Goal: Find contact information: Find contact information

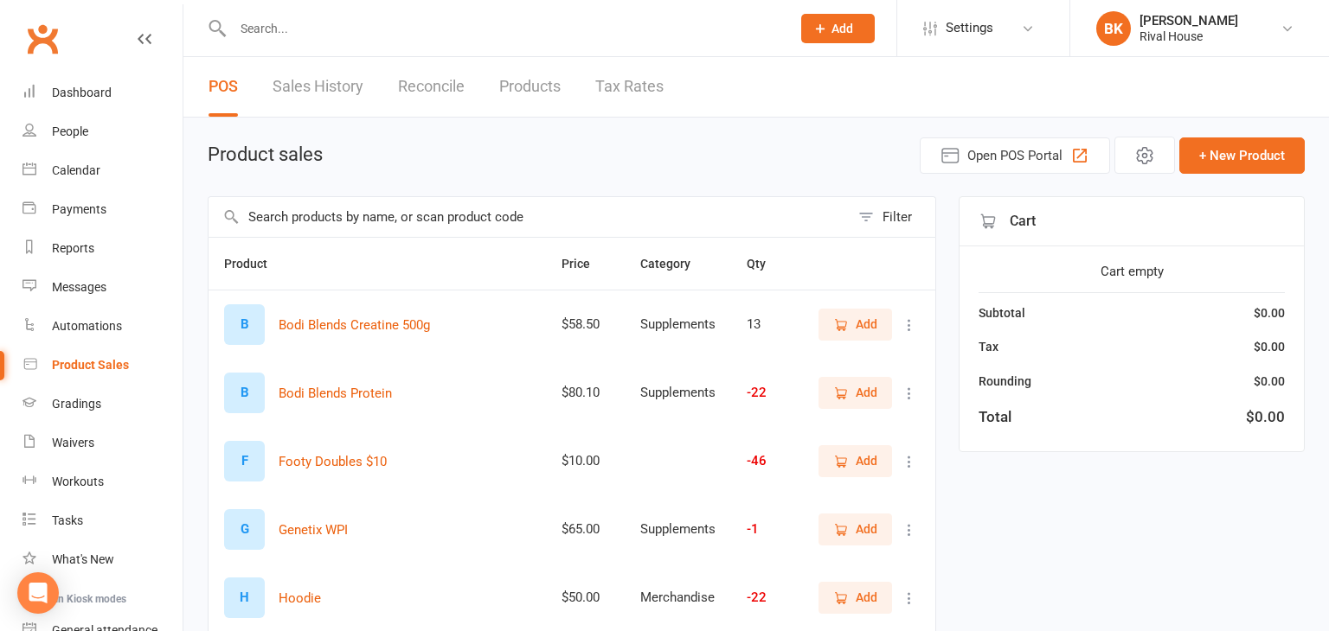
select select "100"
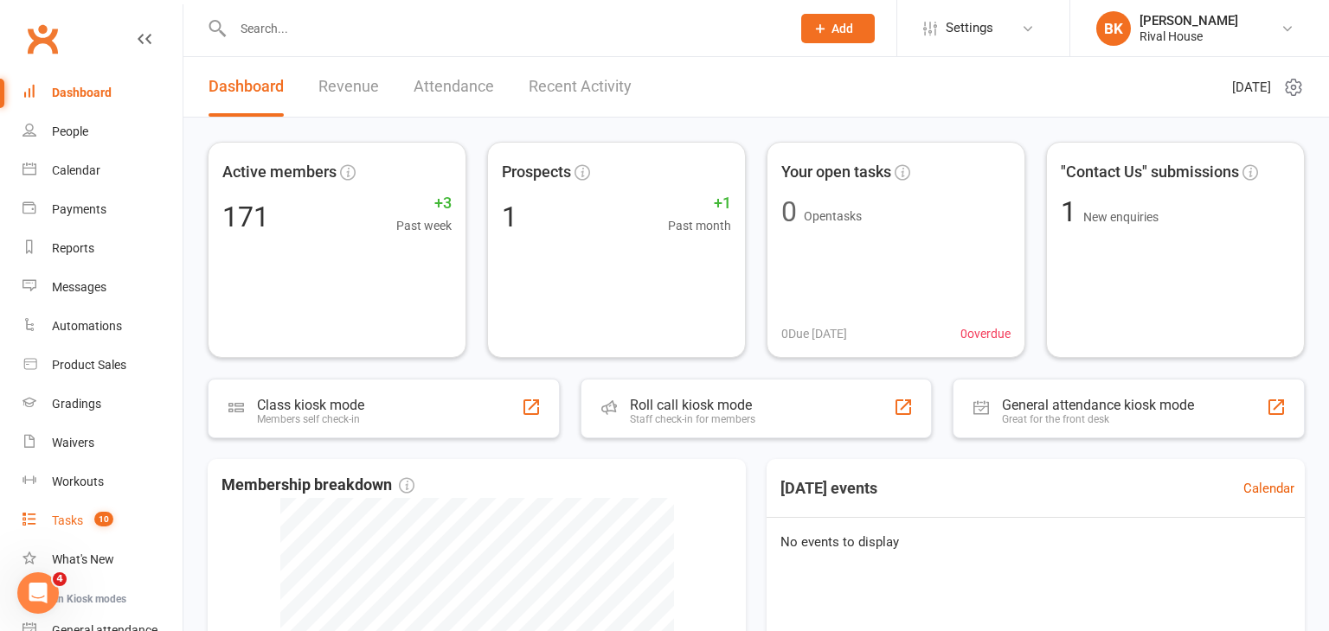
click at [81, 516] on div "Tasks" at bounding box center [67, 521] width 31 height 14
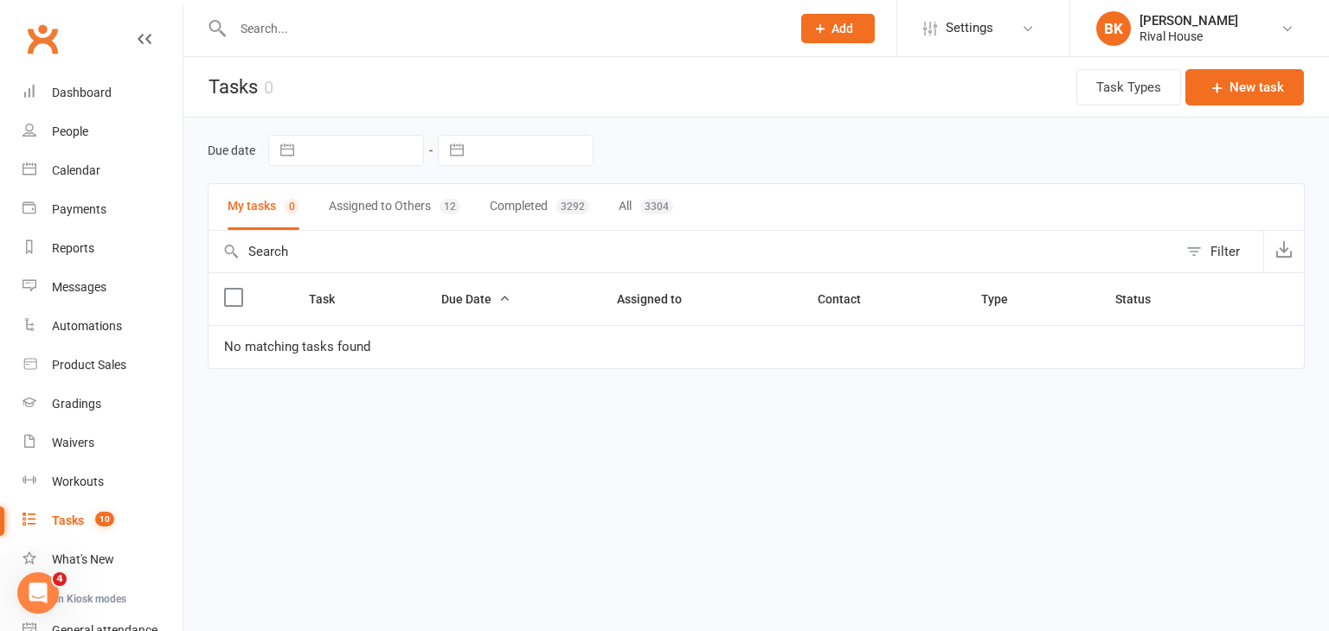
click at [422, 204] on button "Assigned to Others 12" at bounding box center [394, 207] width 131 height 46
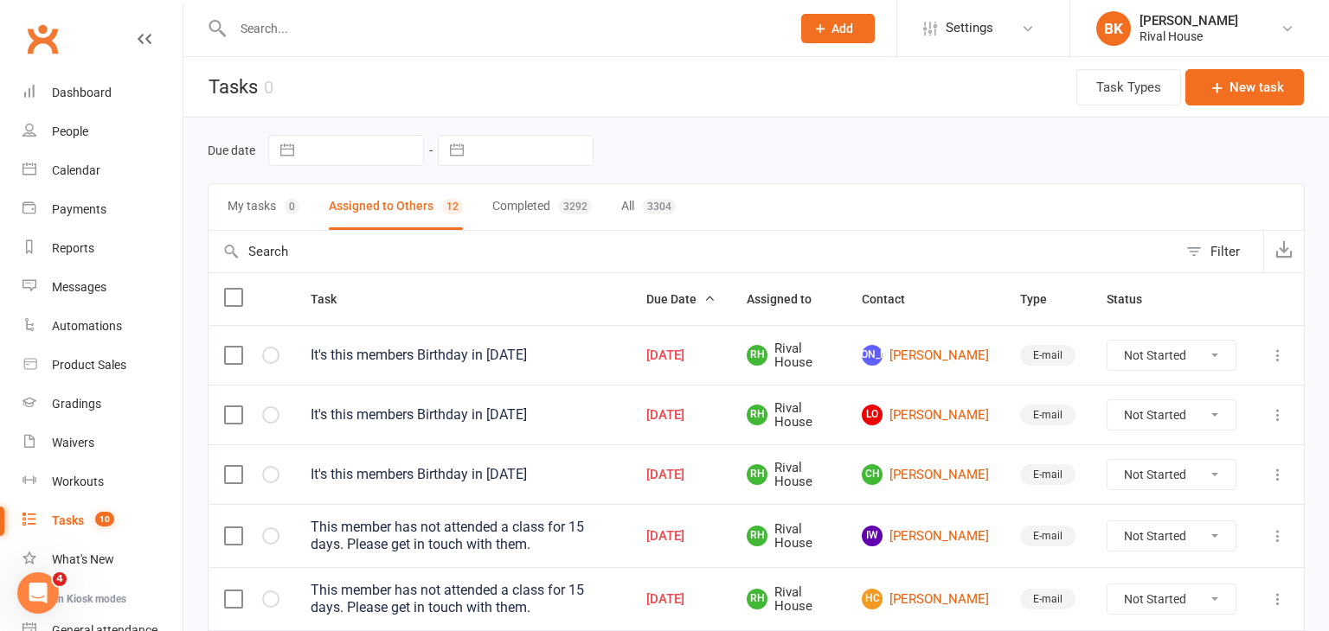
click at [234, 354] on label at bounding box center [232, 355] width 17 height 17
click at [234, 347] on input "checkbox" at bounding box center [232, 347] width 17 height 0
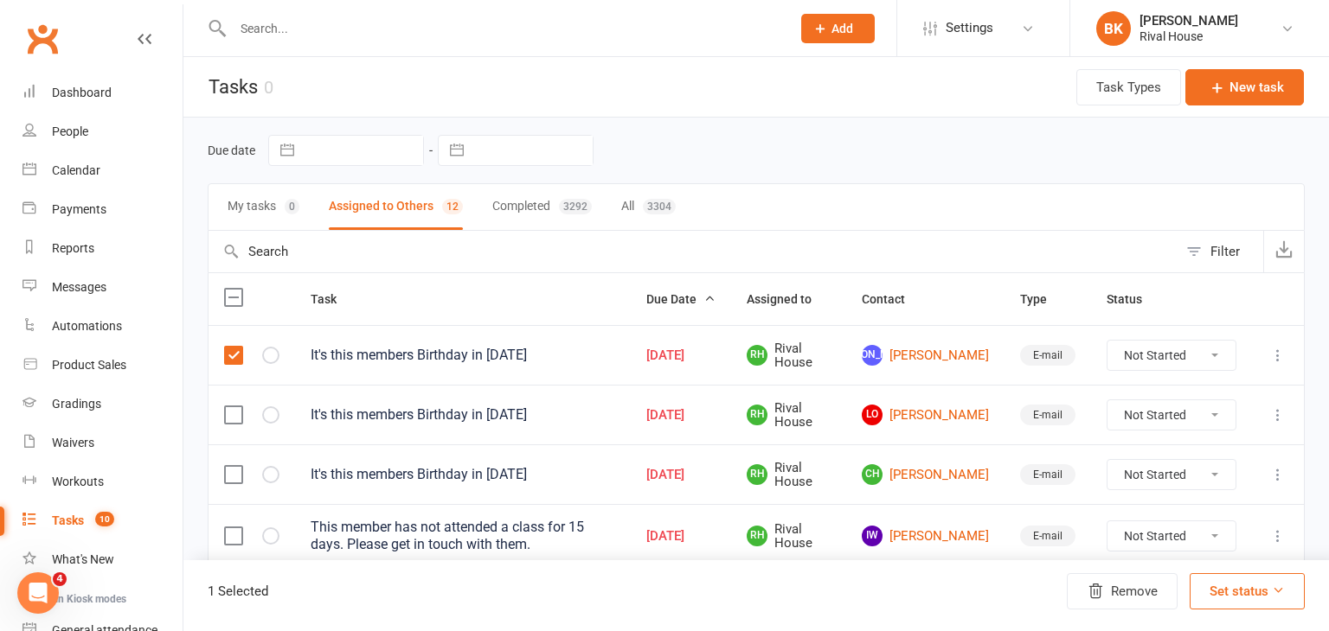
click at [233, 412] on label at bounding box center [232, 415] width 17 height 17
click at [233, 407] on input "checkbox" at bounding box center [232, 407] width 17 height 0
click at [237, 472] on label at bounding box center [232, 474] width 17 height 17
click at [237, 466] on input "checkbox" at bounding box center [232, 466] width 17 height 0
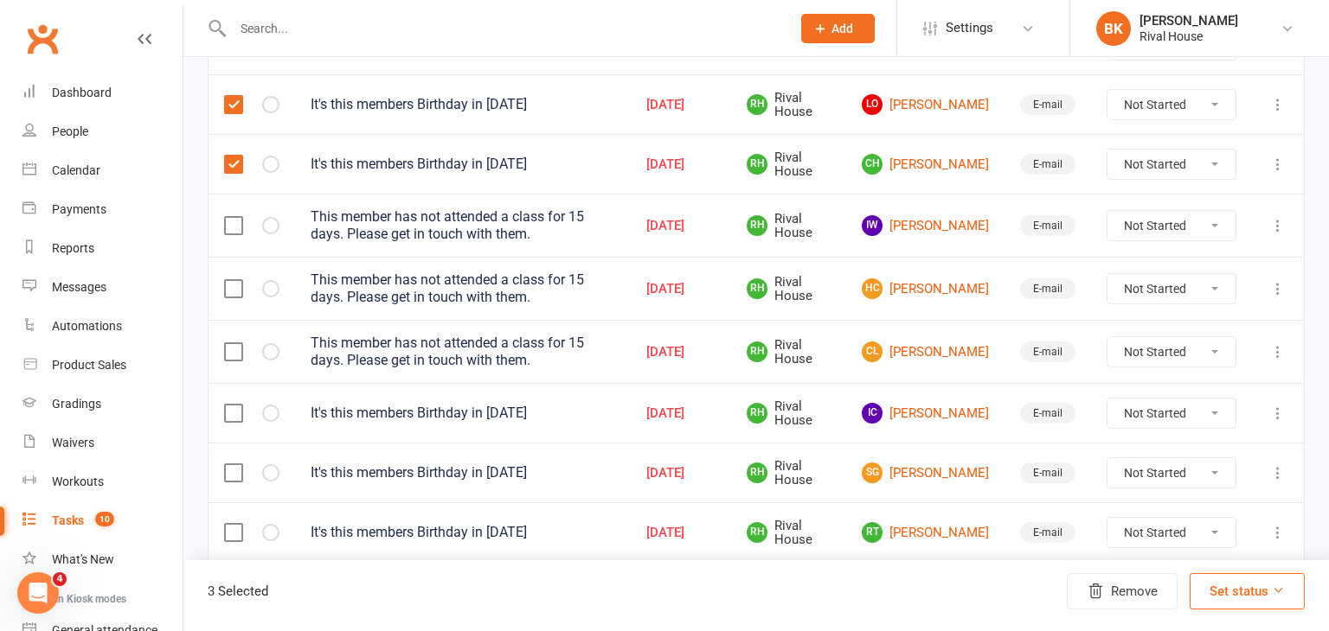
scroll to position [318, 0]
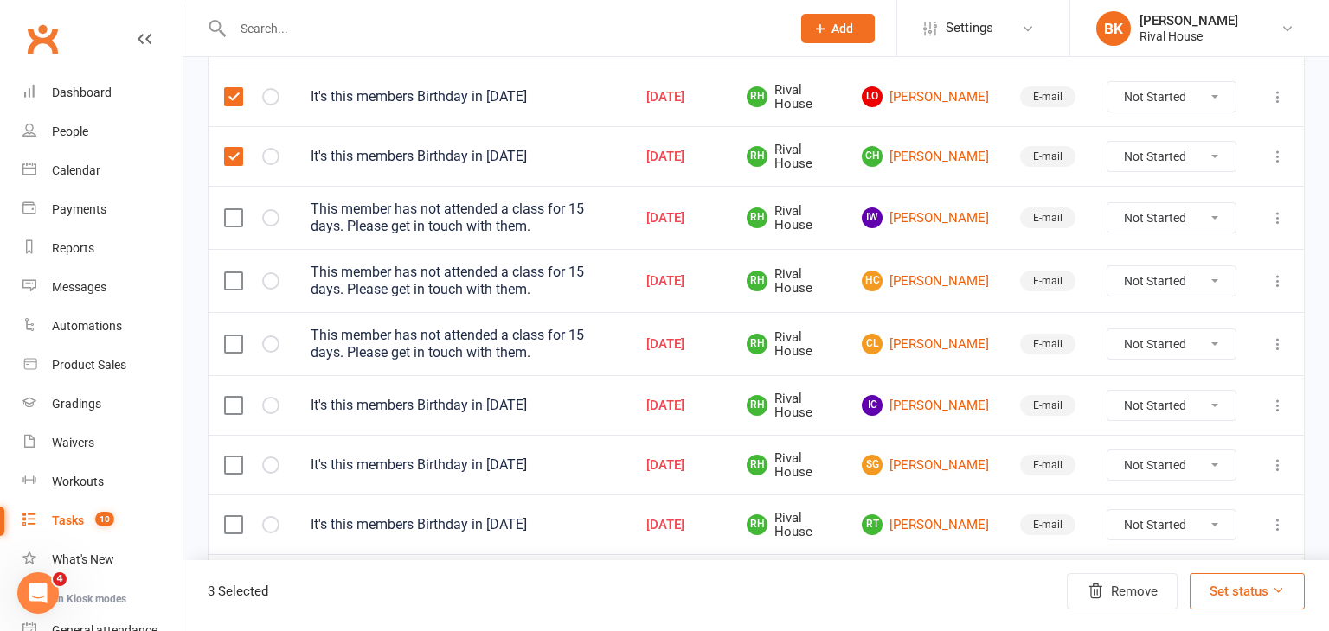
click at [235, 209] on label at bounding box center [232, 217] width 17 height 17
click at [235, 209] on input "checkbox" at bounding box center [232, 209] width 17 height 0
click at [233, 274] on label at bounding box center [232, 280] width 17 height 17
click at [233, 272] on input "checkbox" at bounding box center [232, 272] width 17 height 0
click at [235, 341] on label at bounding box center [232, 344] width 17 height 17
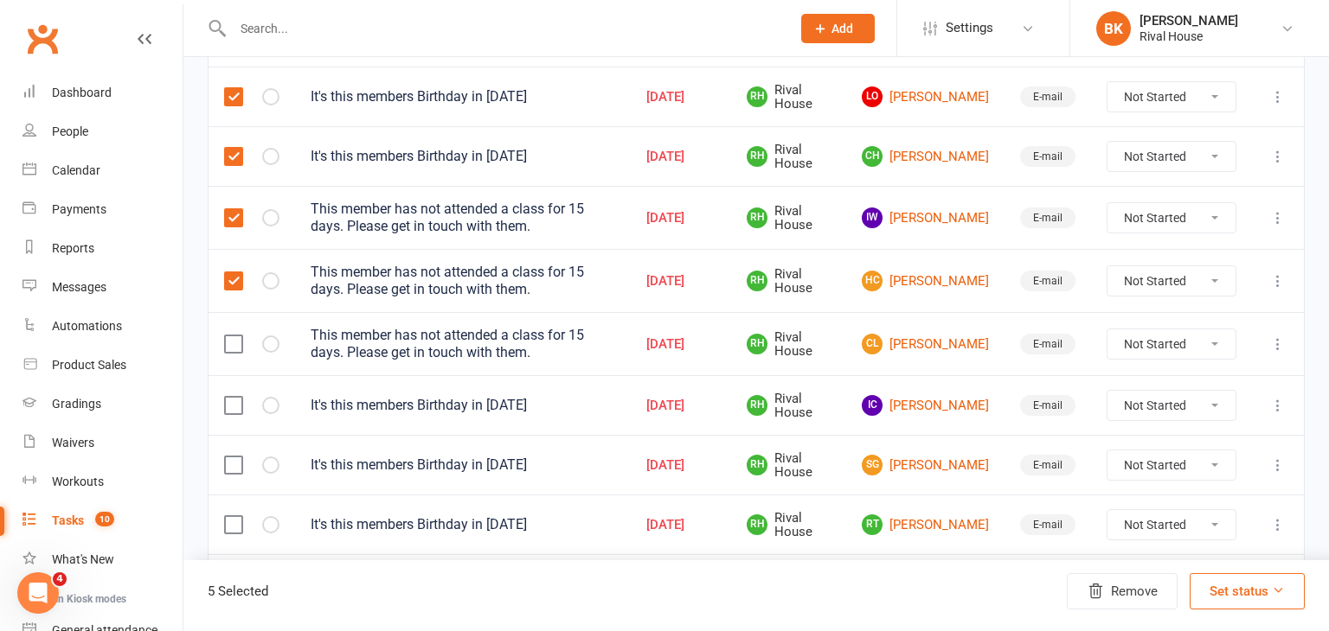
click at [235, 336] on input "checkbox" at bounding box center [232, 336] width 17 height 0
click at [235, 397] on label at bounding box center [232, 405] width 17 height 17
click at [235, 397] on input "checkbox" at bounding box center [232, 397] width 17 height 0
click at [235, 457] on label at bounding box center [232, 465] width 17 height 17
click at [235, 457] on input "checkbox" at bounding box center [232, 457] width 17 height 0
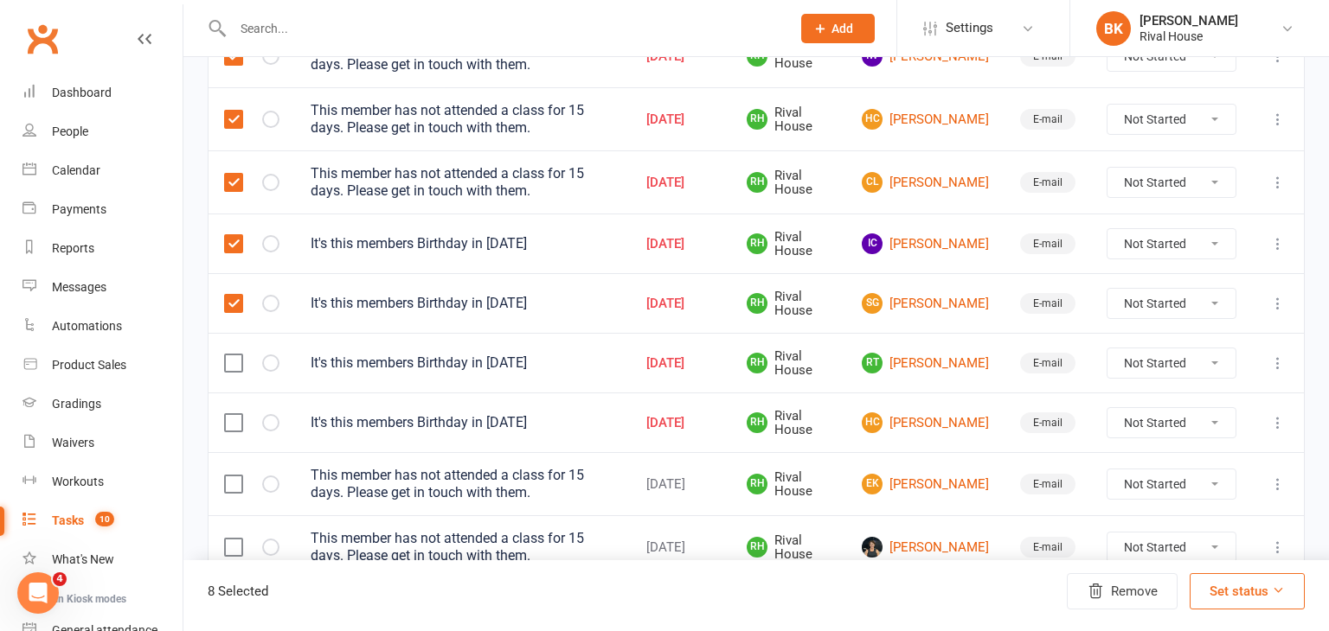
scroll to position [497, 0]
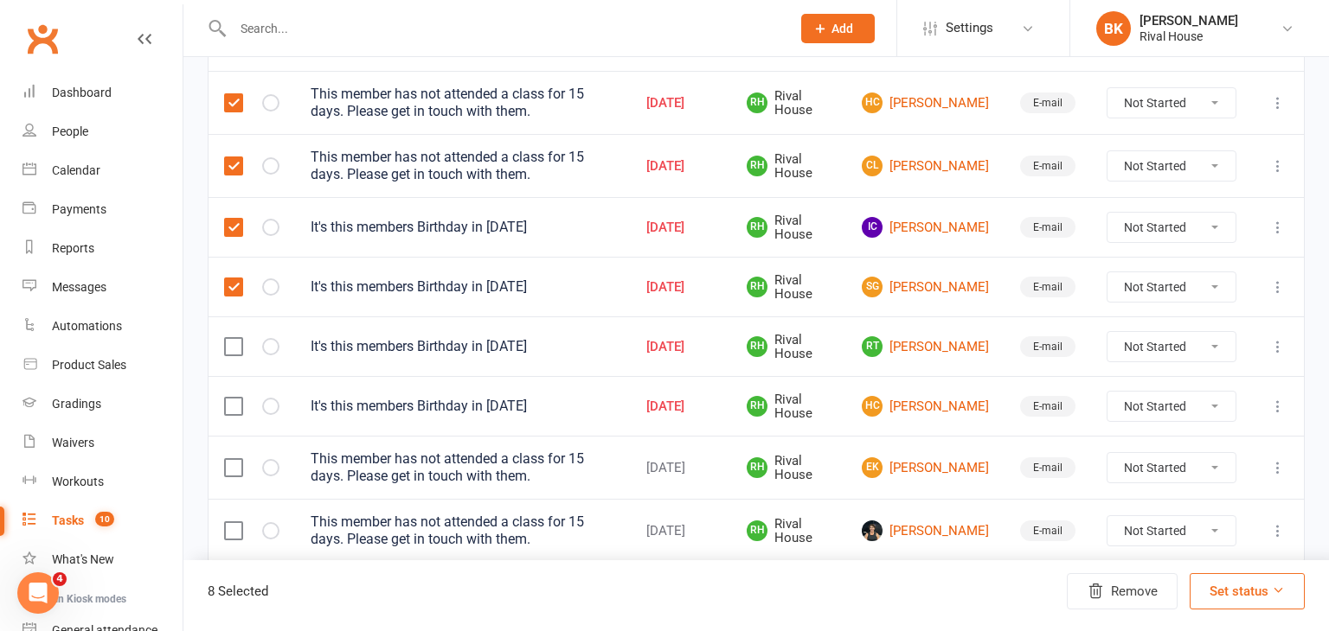
click at [237, 398] on label at bounding box center [232, 406] width 17 height 17
click at [237, 398] on input "checkbox" at bounding box center [232, 398] width 17 height 0
click at [233, 459] on label at bounding box center [232, 467] width 17 height 17
click at [233, 459] on input "checkbox" at bounding box center [232, 459] width 17 height 0
click at [237, 525] on label at bounding box center [232, 530] width 17 height 17
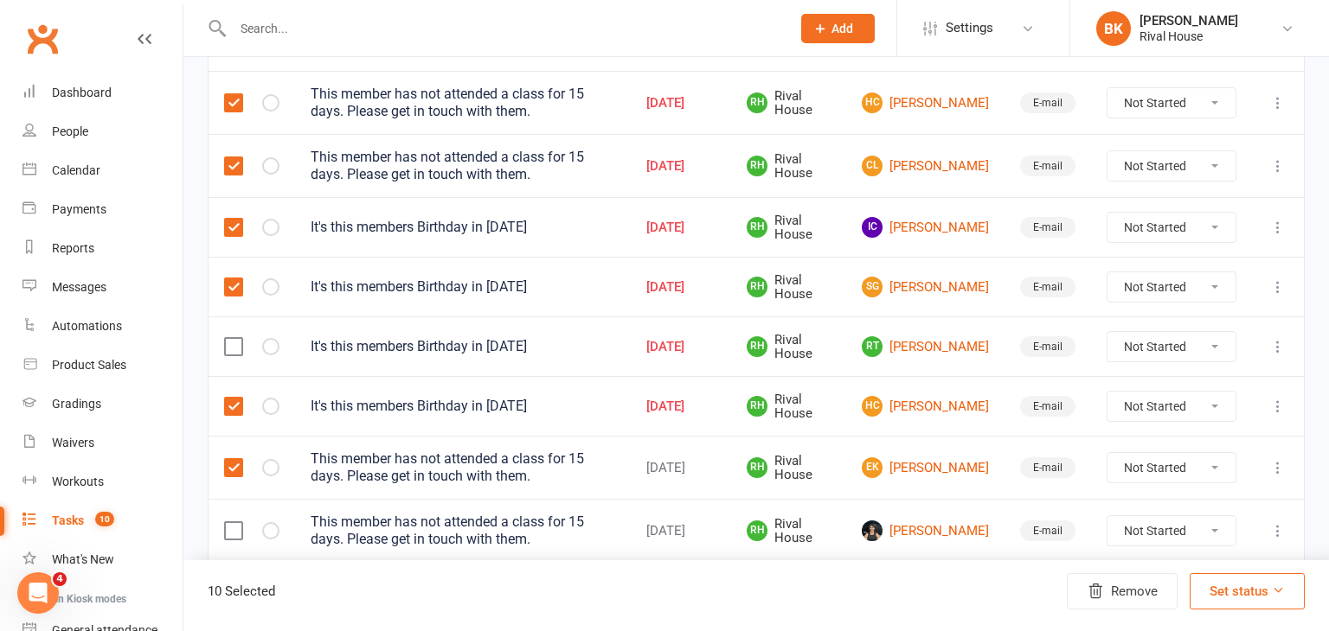
click at [237, 522] on input "checkbox" at bounding box center [232, 522] width 17 height 0
click at [240, 343] on label at bounding box center [232, 346] width 17 height 17
click at [240, 338] on input "checkbox" at bounding box center [232, 338] width 17 height 0
click at [1278, 593] on icon at bounding box center [1278, 590] width 13 height 13
click at [1230, 537] on link "Complete" at bounding box center [1217, 546] width 171 height 35
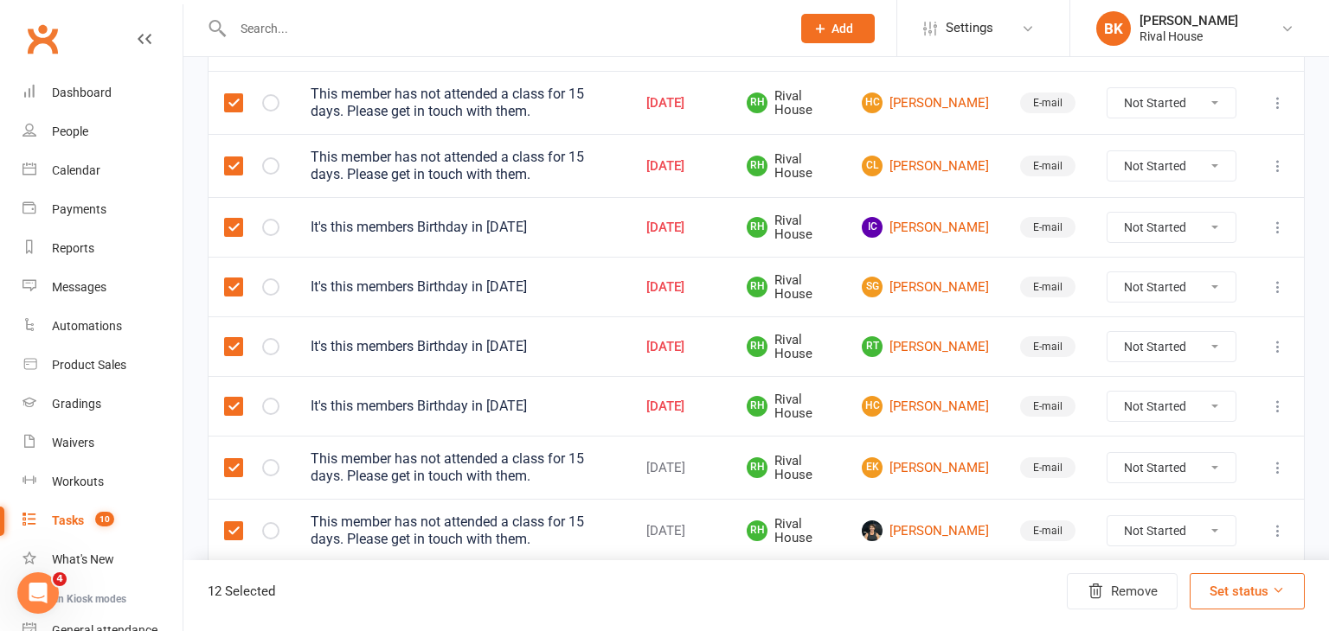
scroll to position [0, 0]
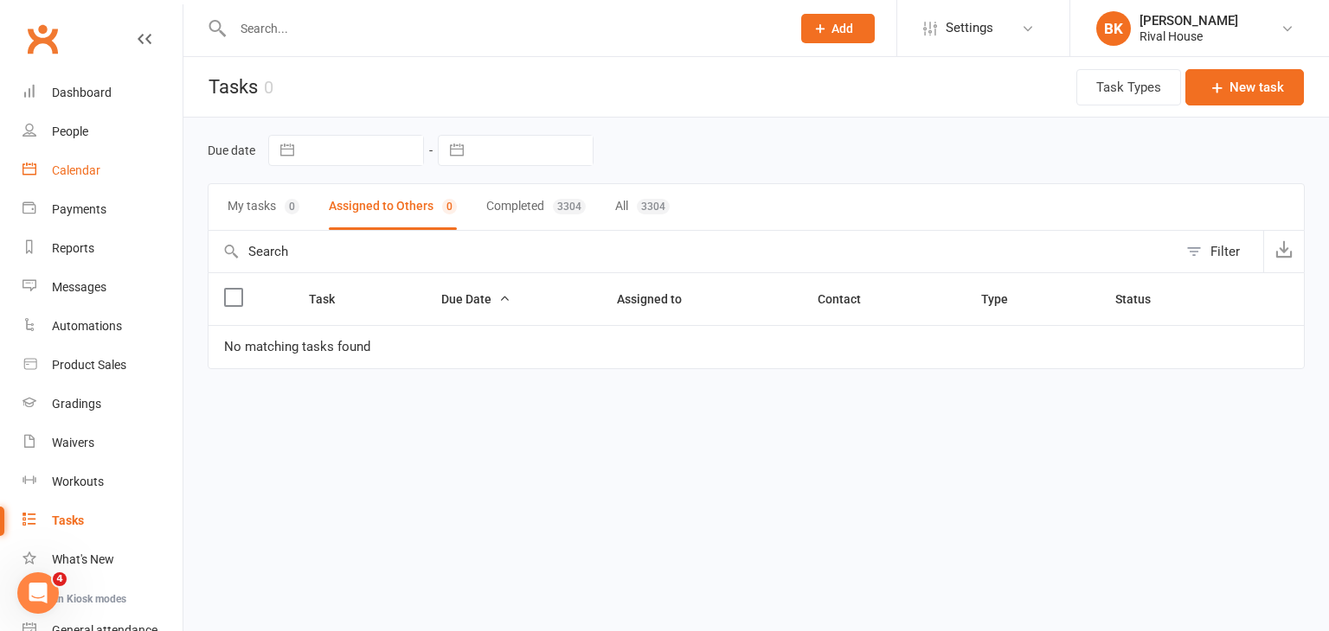
click at [84, 176] on div "Calendar" at bounding box center [76, 170] width 48 height 14
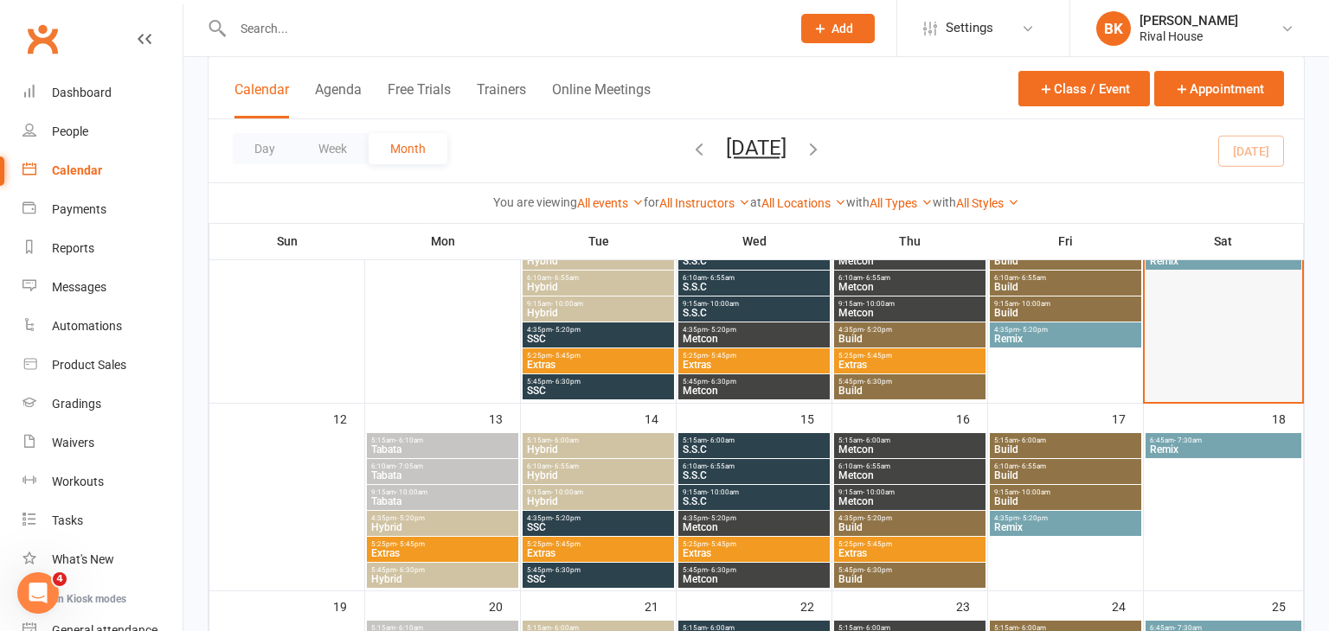
scroll to position [271, 0]
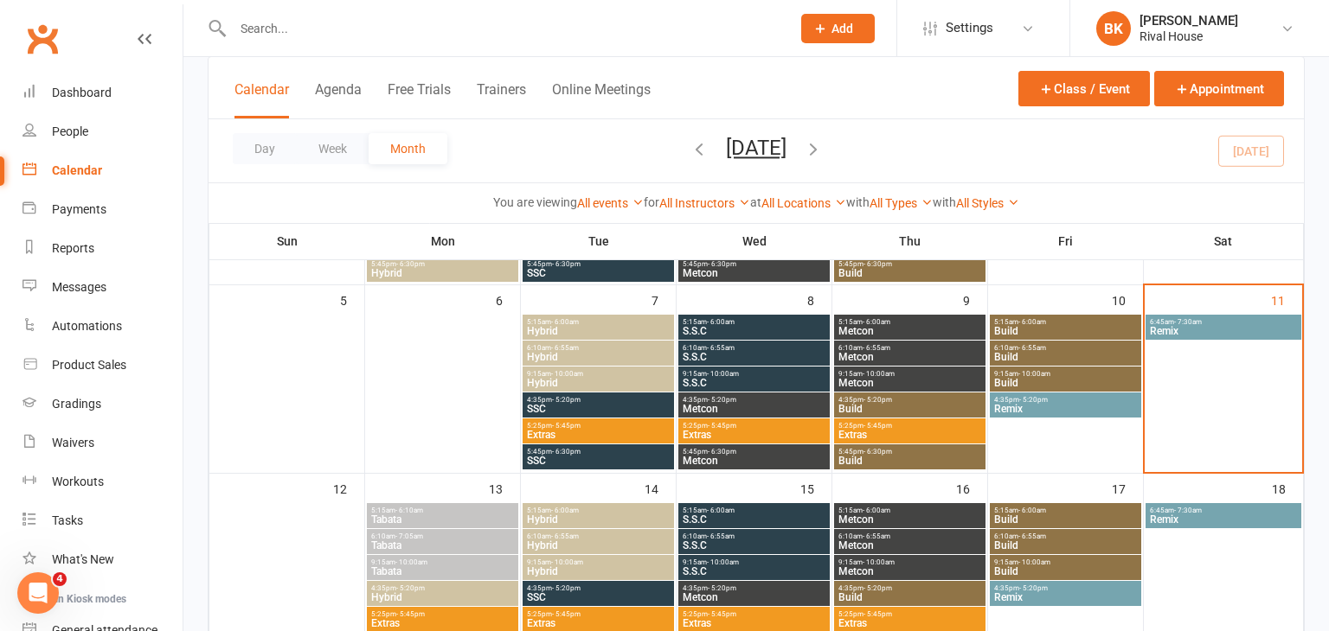
click at [1182, 334] on span "Remix" at bounding box center [1223, 331] width 149 height 10
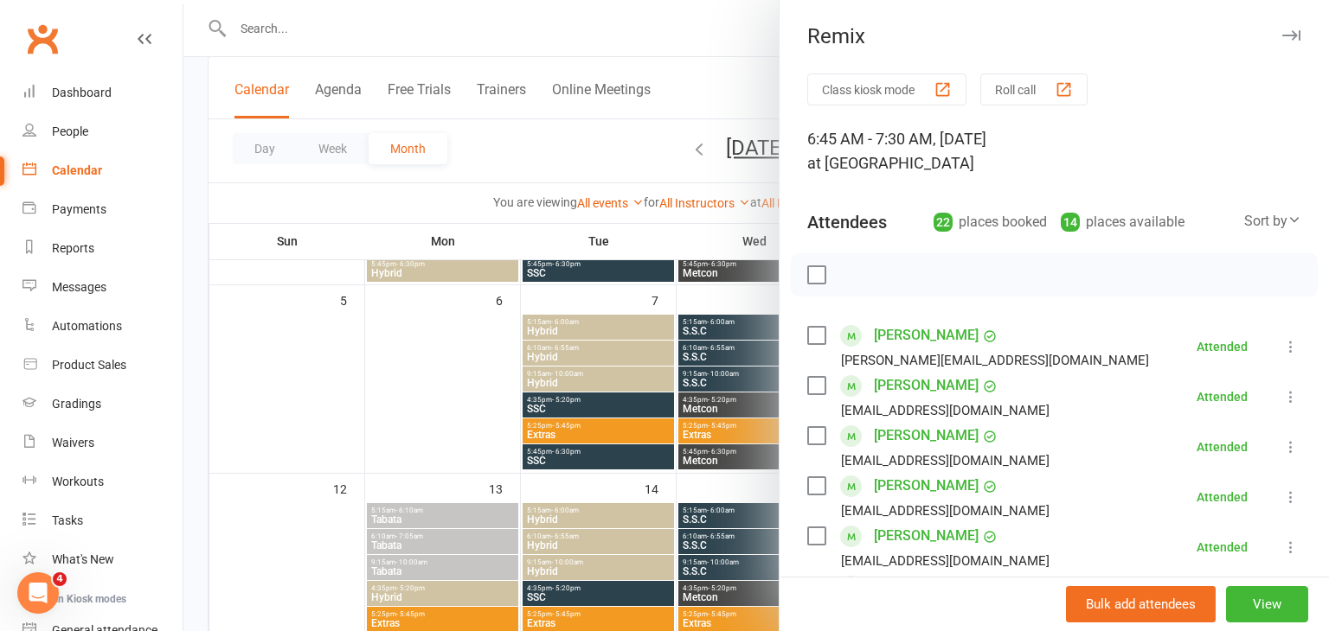
click at [1290, 36] on icon "button" at bounding box center [1291, 35] width 18 height 10
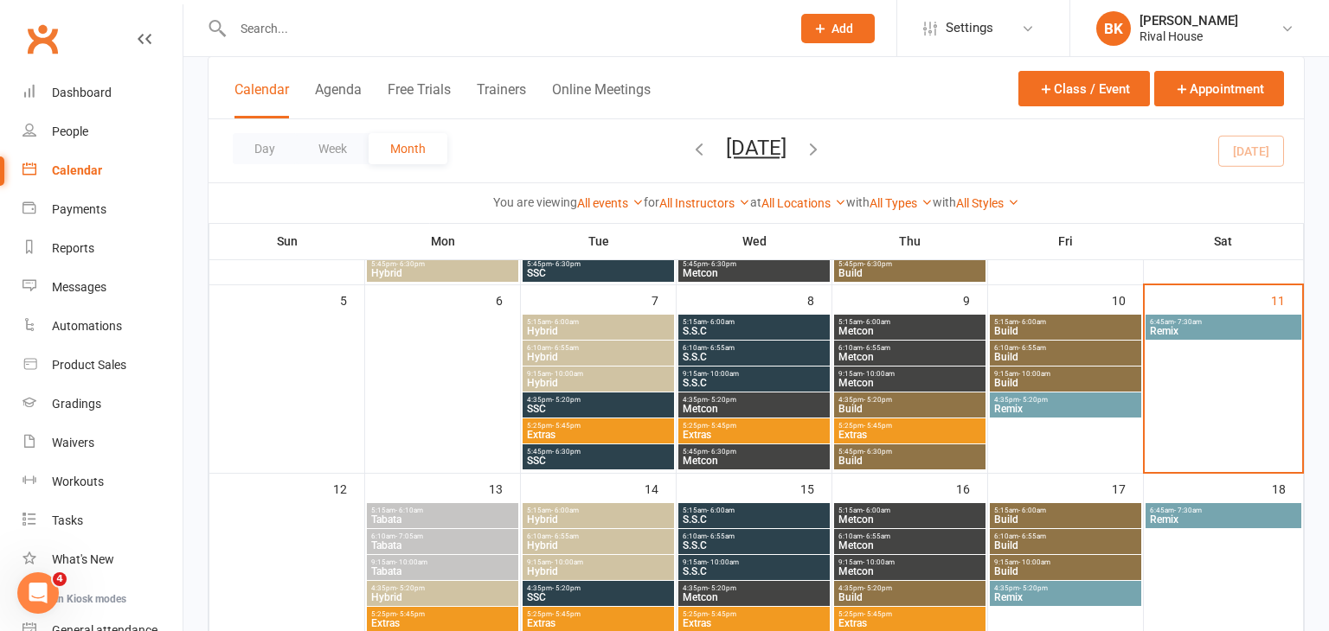
click at [373, 18] on input "text" at bounding box center [502, 28] width 551 height 24
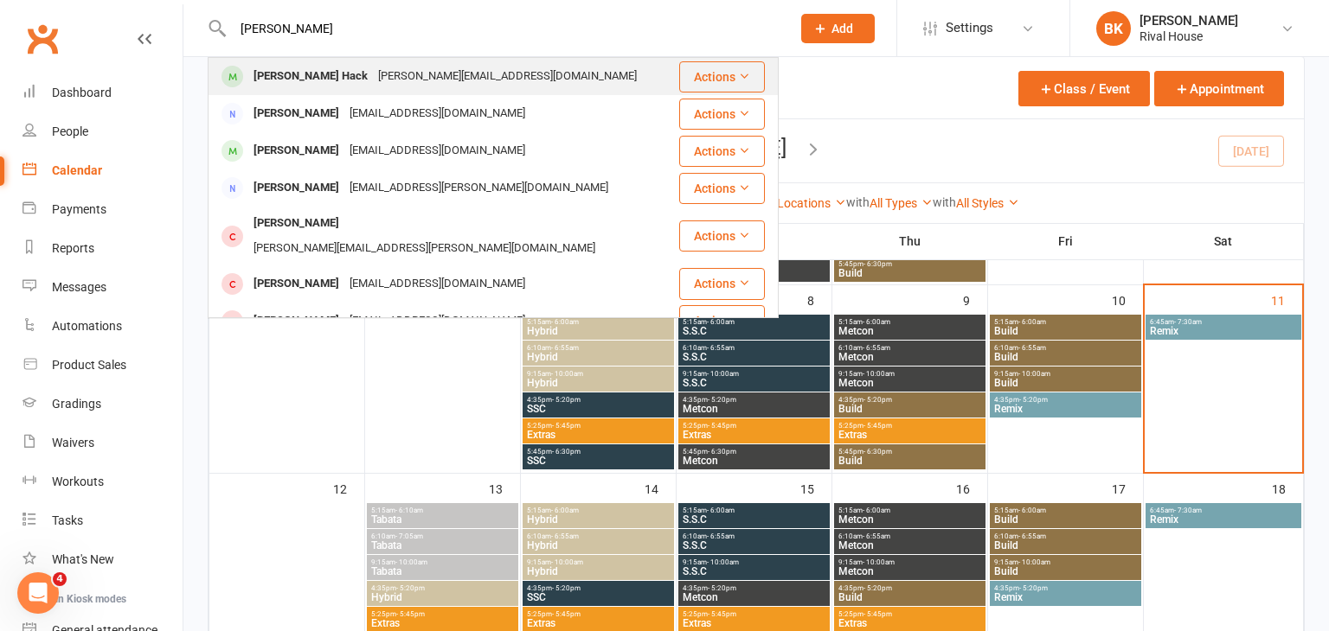
type input "[PERSON_NAME]"
click at [373, 74] on div "[PERSON_NAME][EMAIL_ADDRESS][DOMAIN_NAME]" at bounding box center [507, 76] width 269 height 25
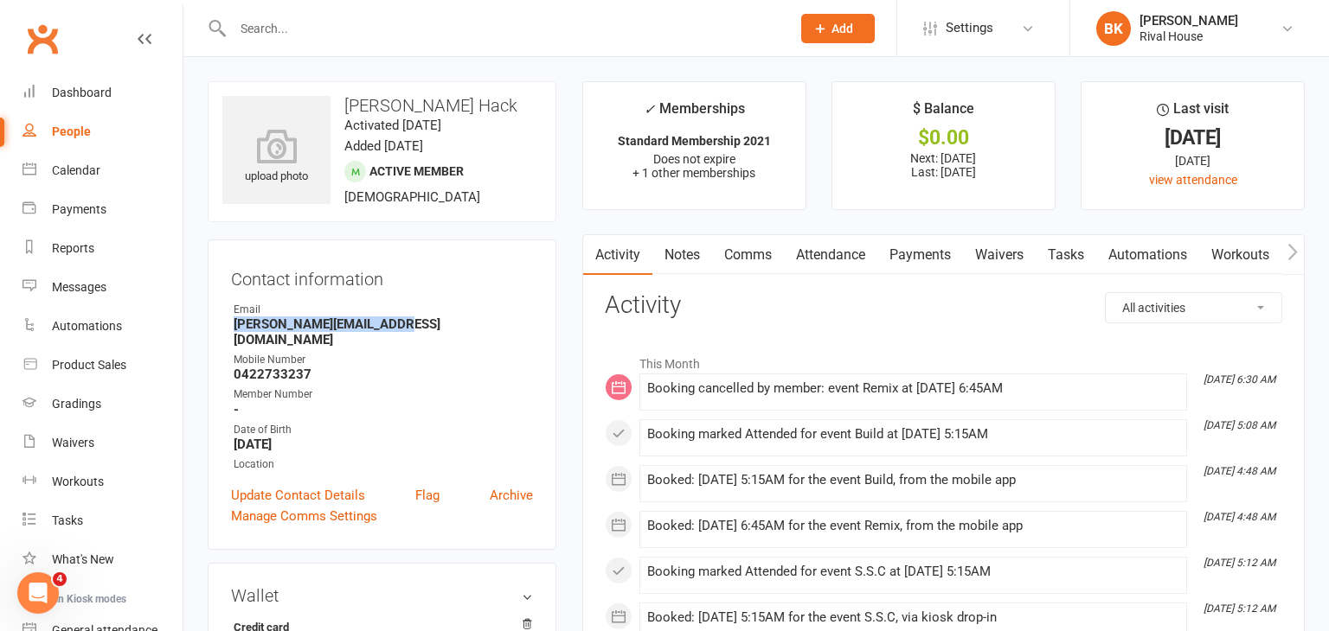
drag, startPoint x: 394, startPoint y: 322, endPoint x: 233, endPoint y: 324, distance: 161.8
click at [234, 324] on strong "[PERSON_NAME][EMAIL_ADDRESS][DOMAIN_NAME]" at bounding box center [383, 332] width 299 height 31
copy strong "[PERSON_NAME][EMAIL_ADDRESS][DOMAIN_NAME]"
